Goal: Task Accomplishment & Management: Use online tool/utility

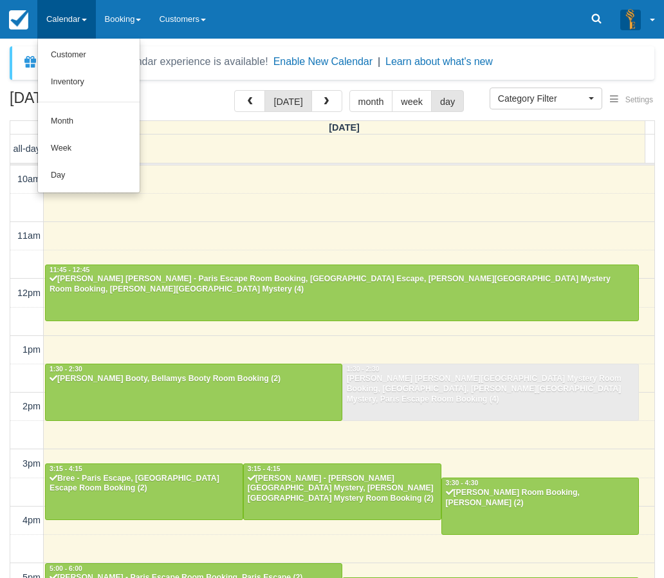
select select
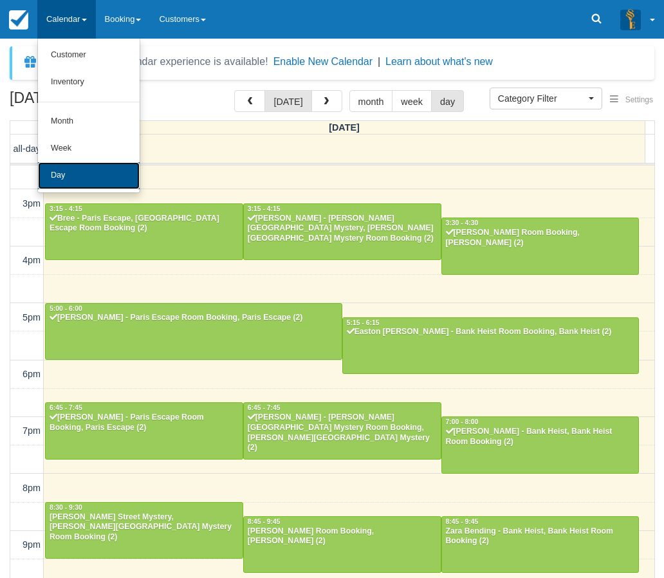
click at [80, 181] on link "Day" at bounding box center [89, 175] width 102 height 27
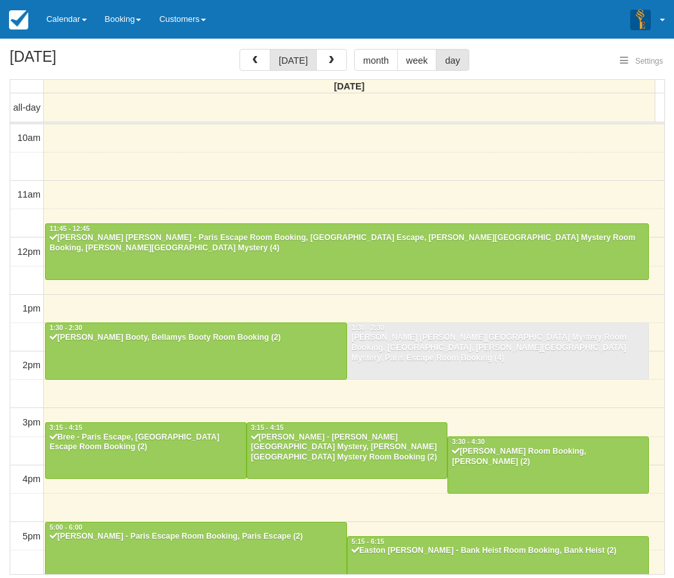
select select
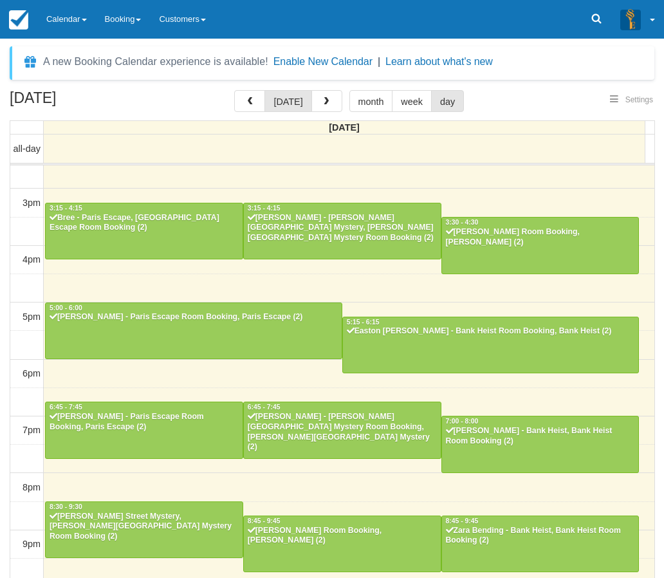
select select
click at [324, 98] on span "button" at bounding box center [326, 101] width 9 height 9
